Goal: Find specific page/section: Find specific page/section

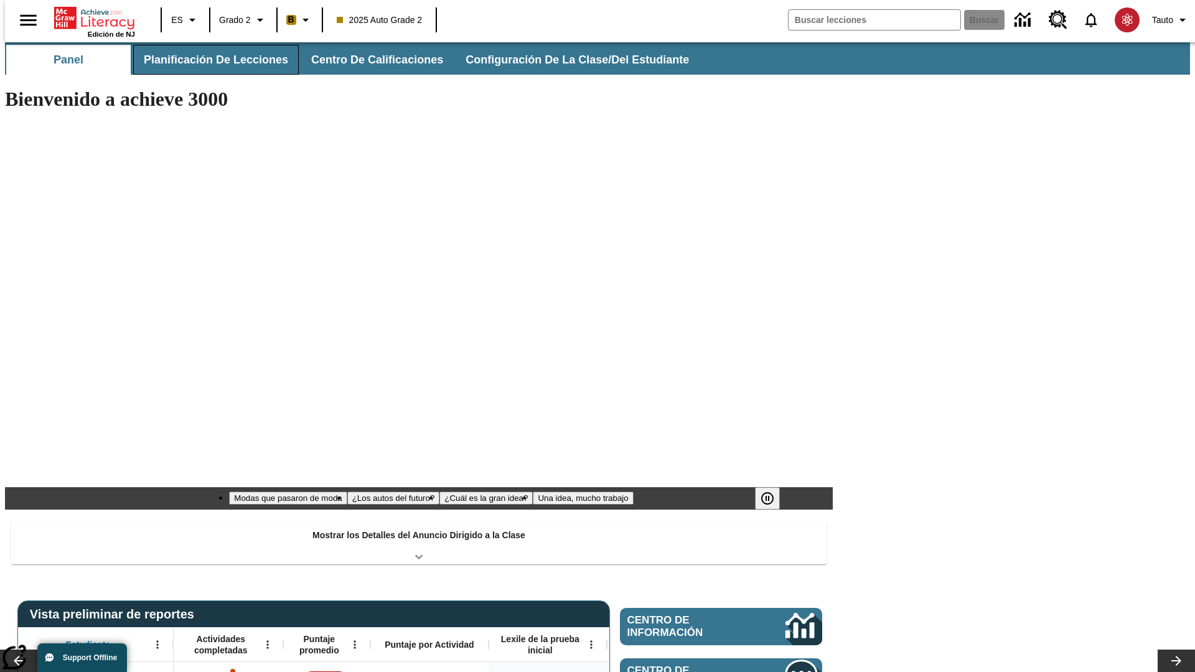
click at [208, 60] on span "Planificación de lecciones" at bounding box center [216, 60] width 144 height 14
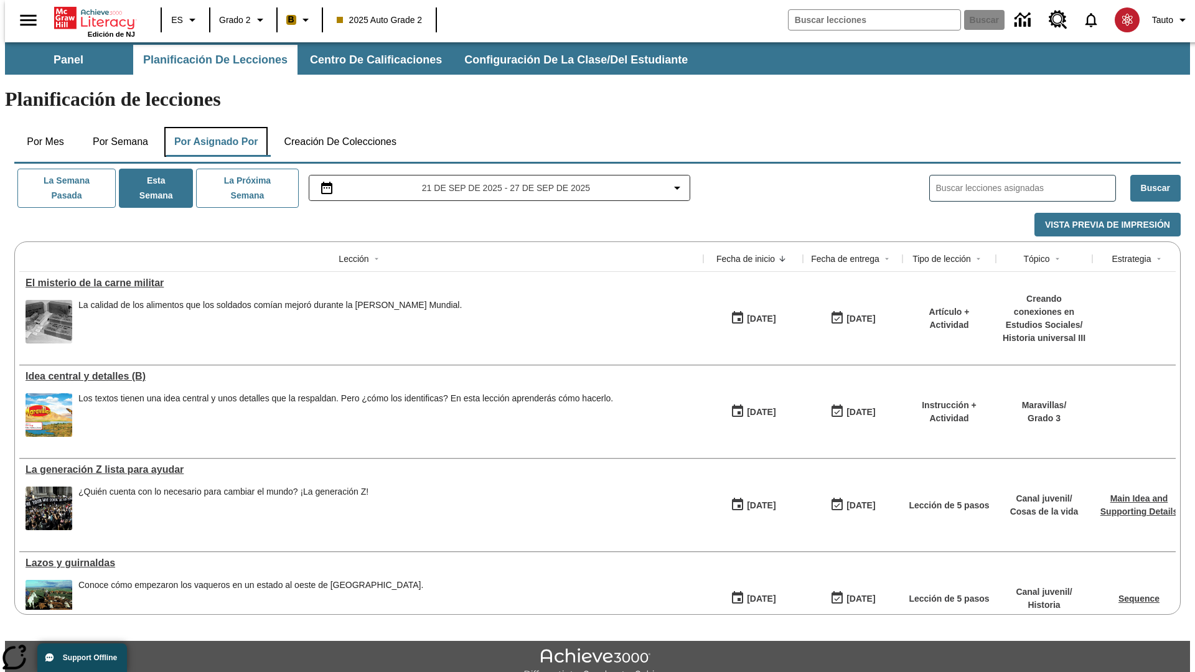
click at [213, 127] on button "Por asignado por" at bounding box center [216, 142] width 104 height 30
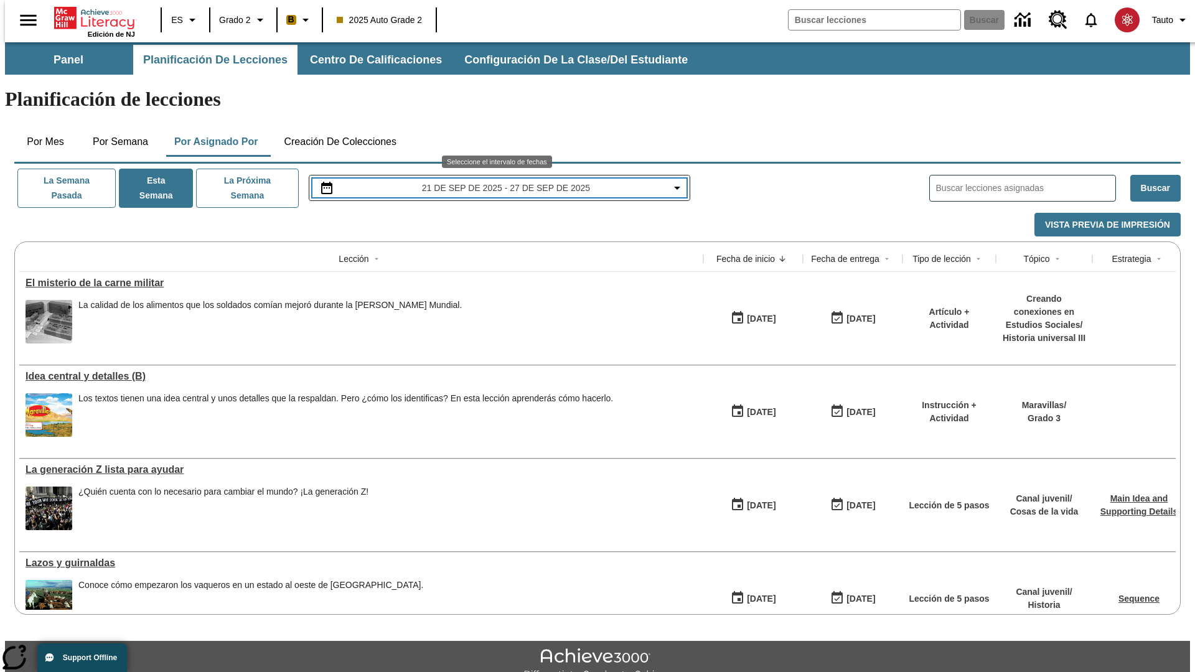
click at [498, 182] on span "21 de sep de 2025 - 27 de sep de 2025" at bounding box center [506, 188] width 168 height 13
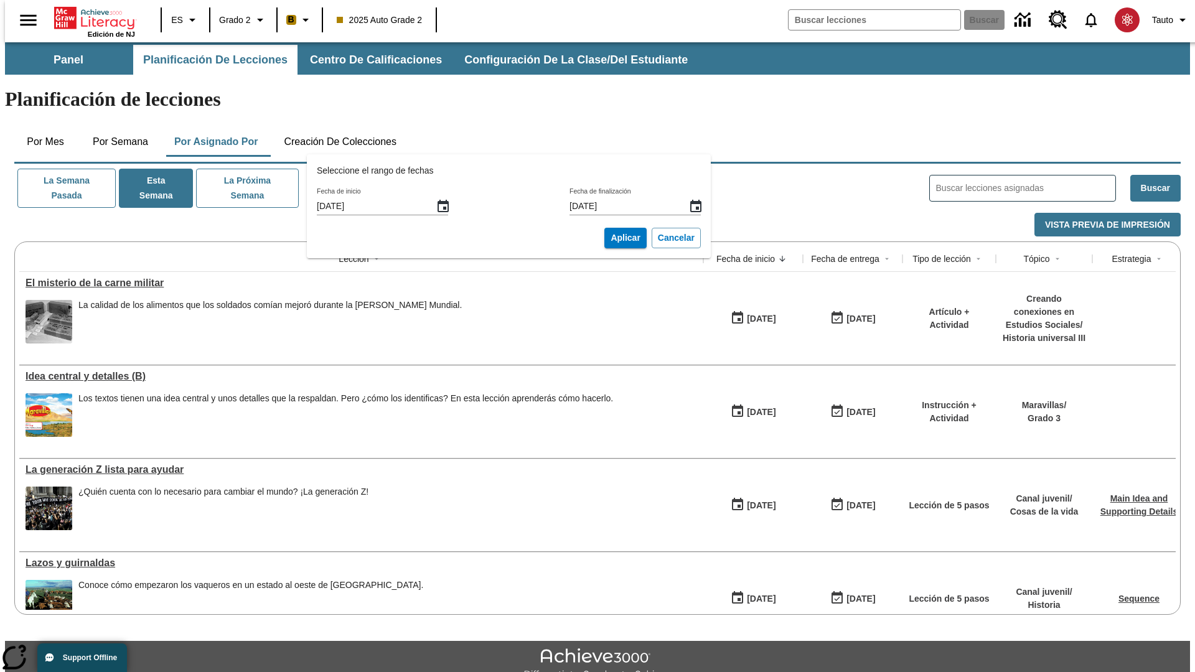
click at [447, 206] on icon "Fecha de inicio, Selecciona una fecha, septiembre 21, 2025, Seleccionada" at bounding box center [442, 206] width 11 height 12
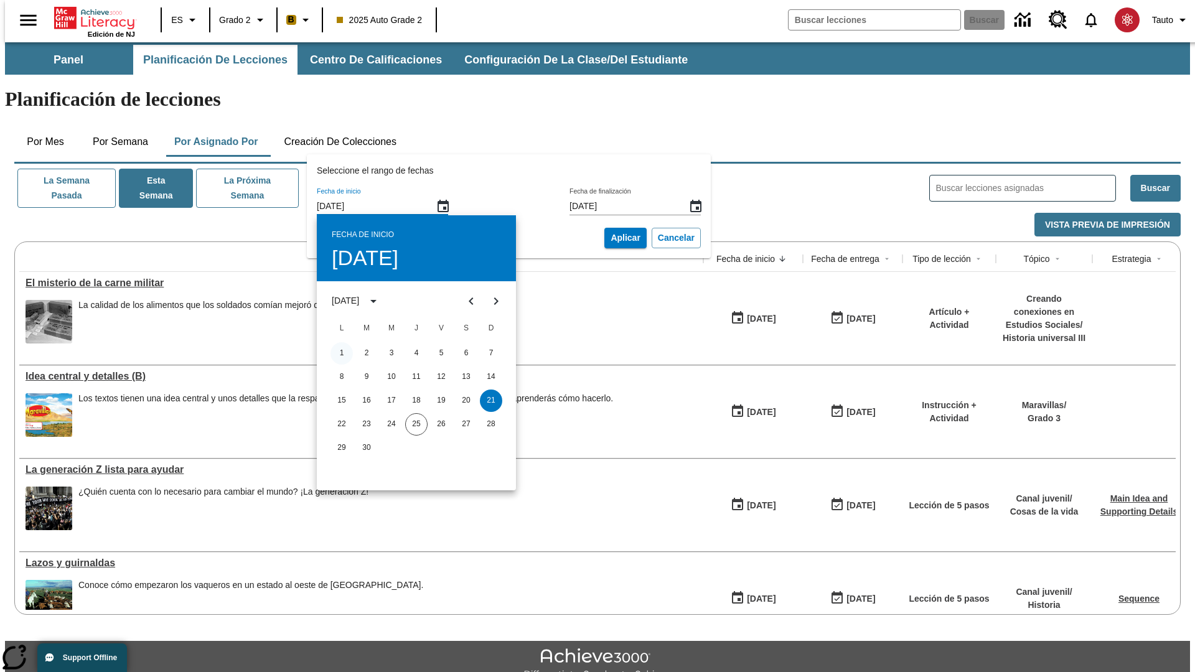
click at [342, 353] on button "1" at bounding box center [341, 353] width 22 height 22
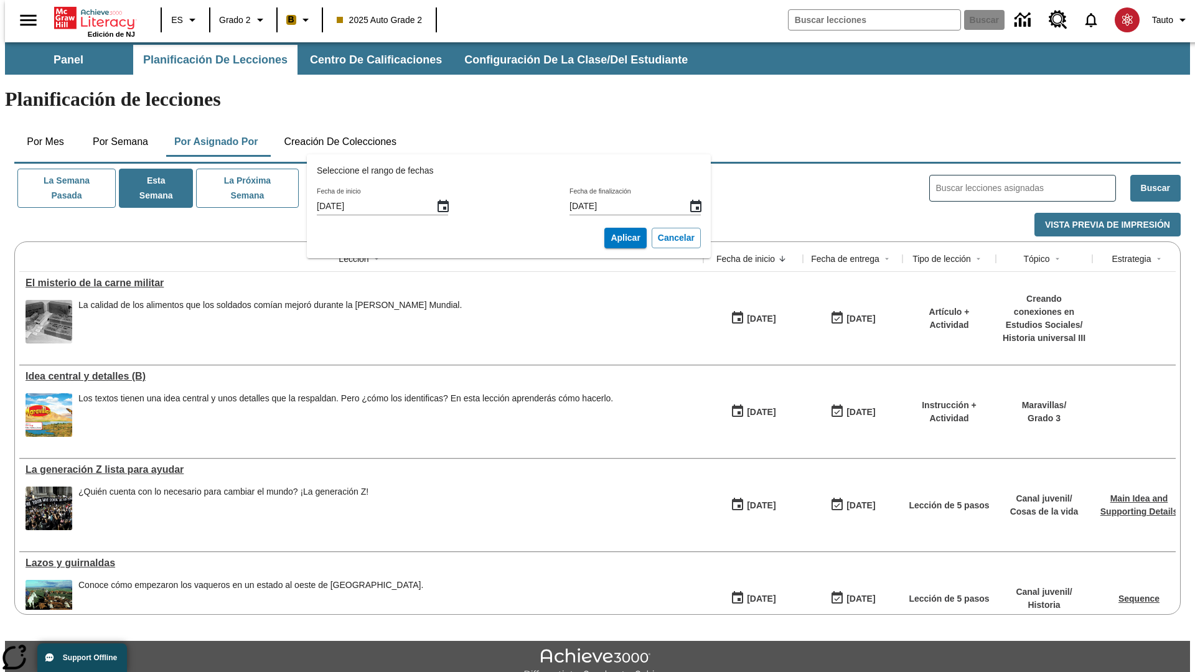
type input "[DATE]"
click at [690, 206] on icon "Fecha de finalización, Selecciona una fecha, septiembre 27, 2025, Seleccionada" at bounding box center [695, 206] width 11 height 12
